Goal: Navigation & Orientation: Find specific page/section

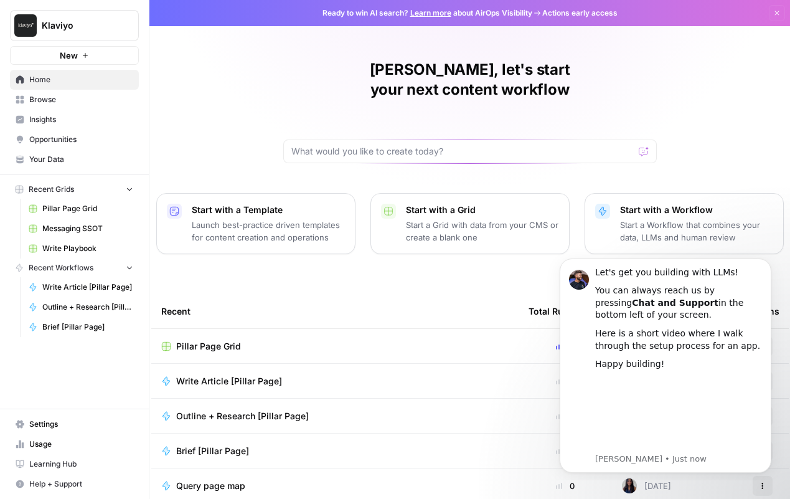
scroll to position [74, 0]
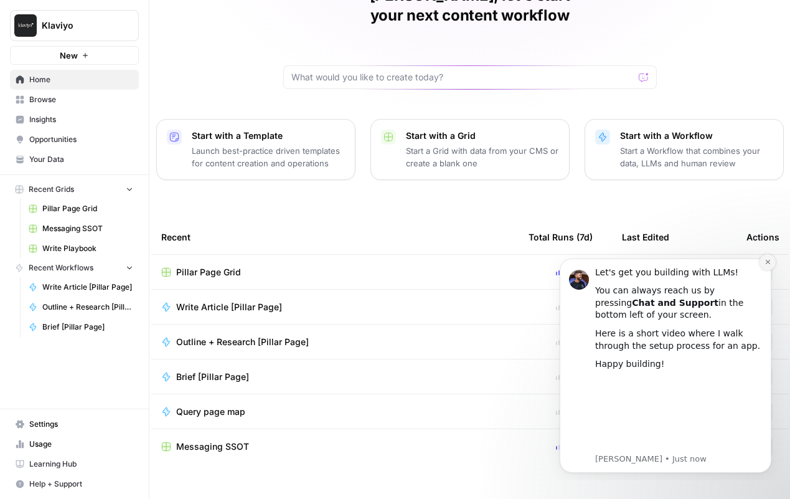
click at [765, 264] on icon "Dismiss notification" at bounding box center [768, 261] width 7 height 7
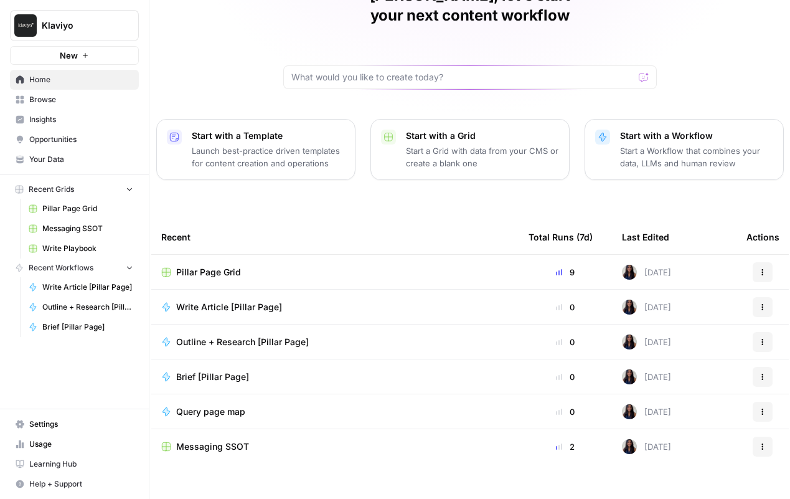
click at [373, 440] on div "Messaging SSOT" at bounding box center [335, 446] width 348 height 12
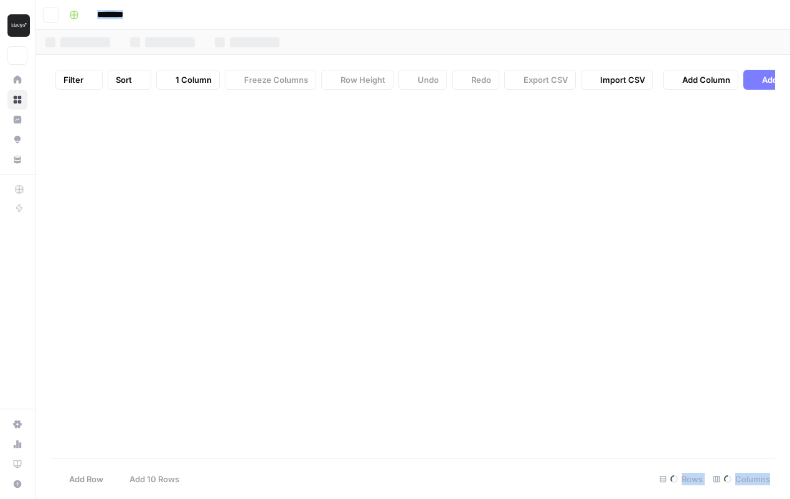
type input "**********"
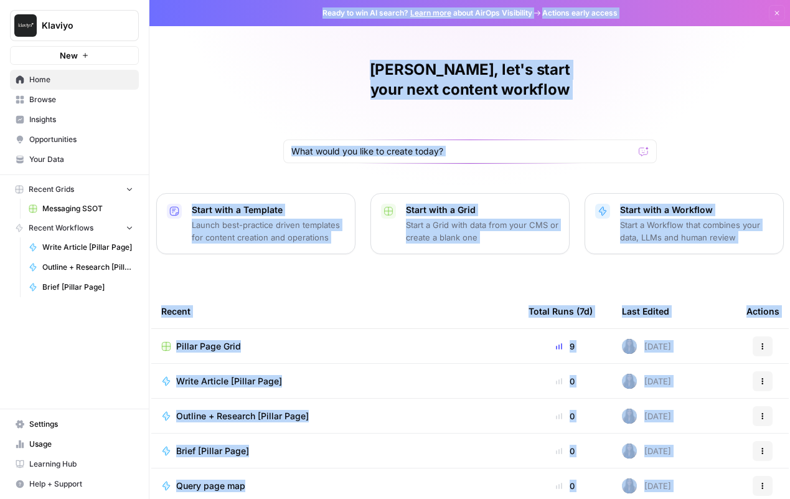
click at [291, 78] on div "[PERSON_NAME], let's start your next content workflow" at bounding box center [470, 111] width 374 height 103
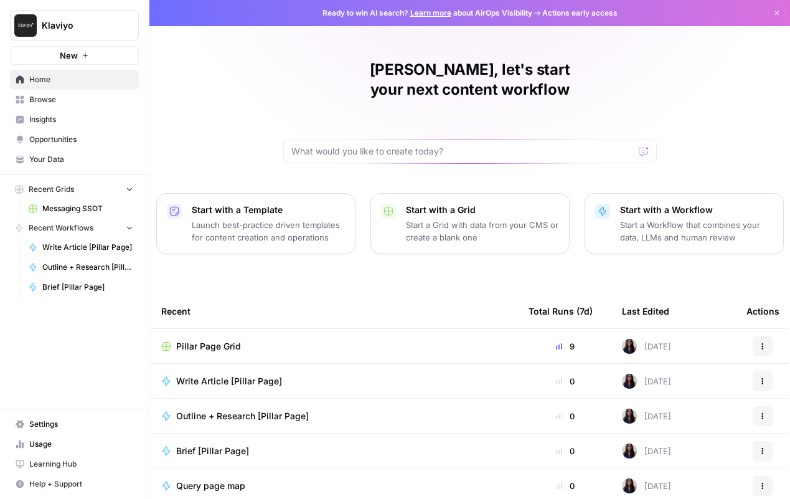
click at [108, 102] on span "Browse" at bounding box center [81, 99] width 104 height 11
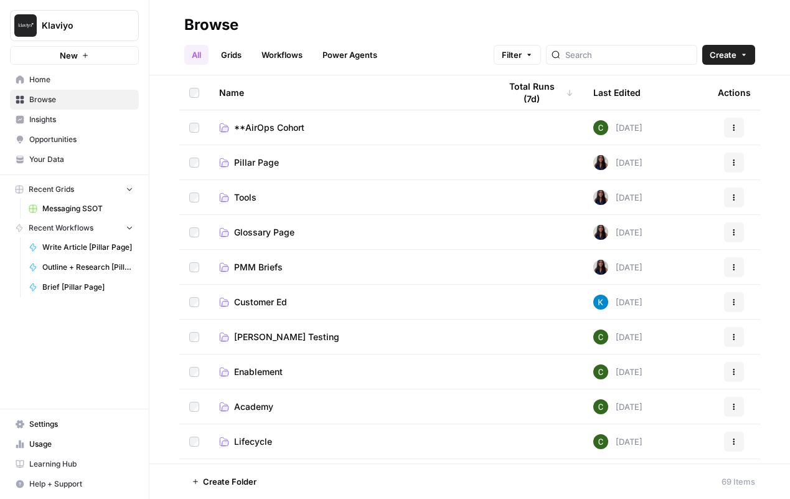
click at [100, 124] on span "Insights" at bounding box center [81, 119] width 104 height 11
